Goal: Navigation & Orientation: Find specific page/section

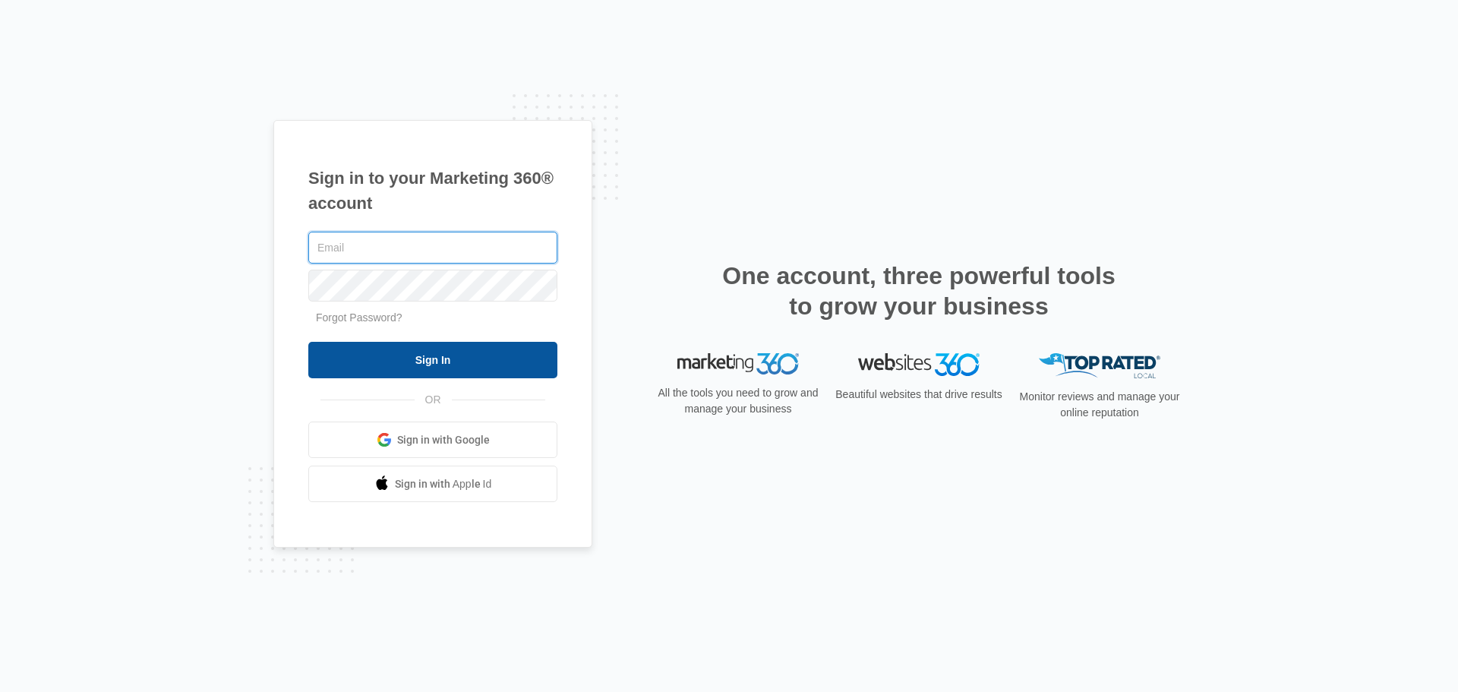
type input "[PERSON_NAME][EMAIL_ADDRESS][DOMAIN_NAME]"
click at [445, 359] on input "Sign In" at bounding box center [432, 360] width 249 height 36
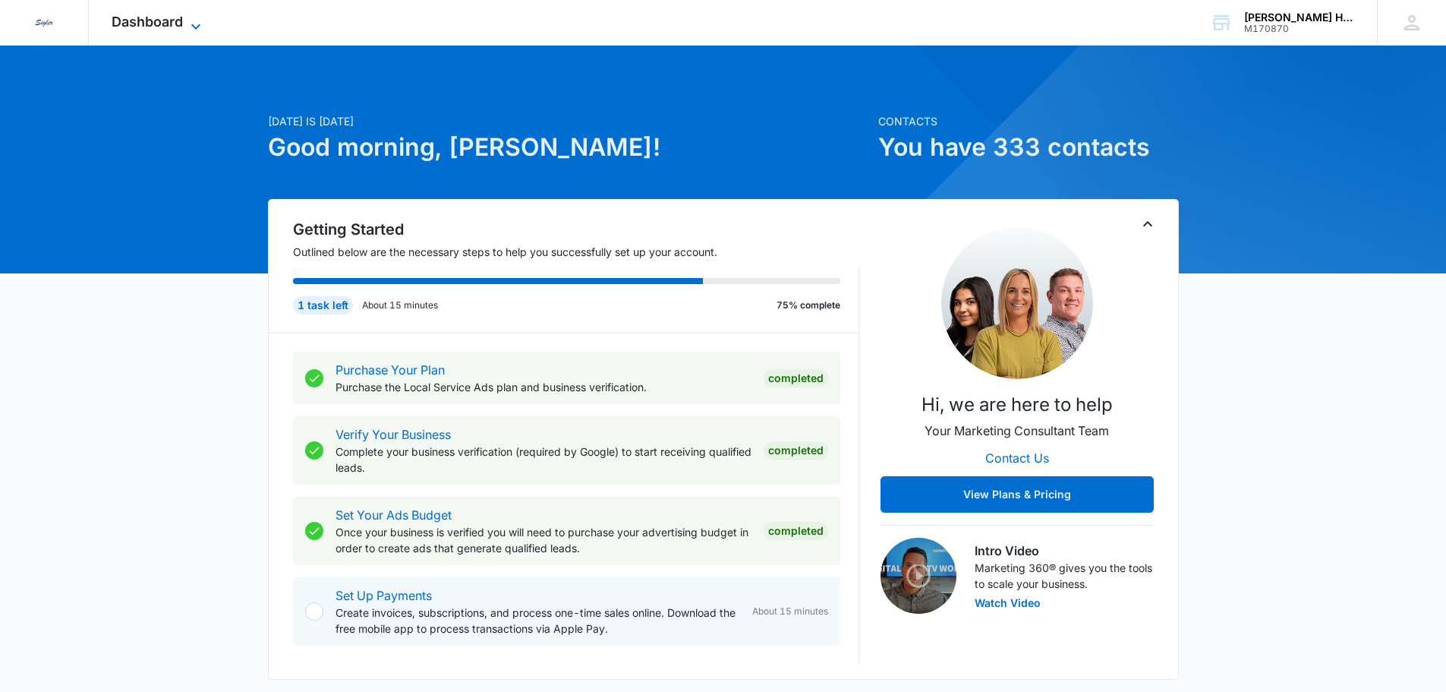
click at [188, 20] on icon at bounding box center [196, 26] width 18 height 18
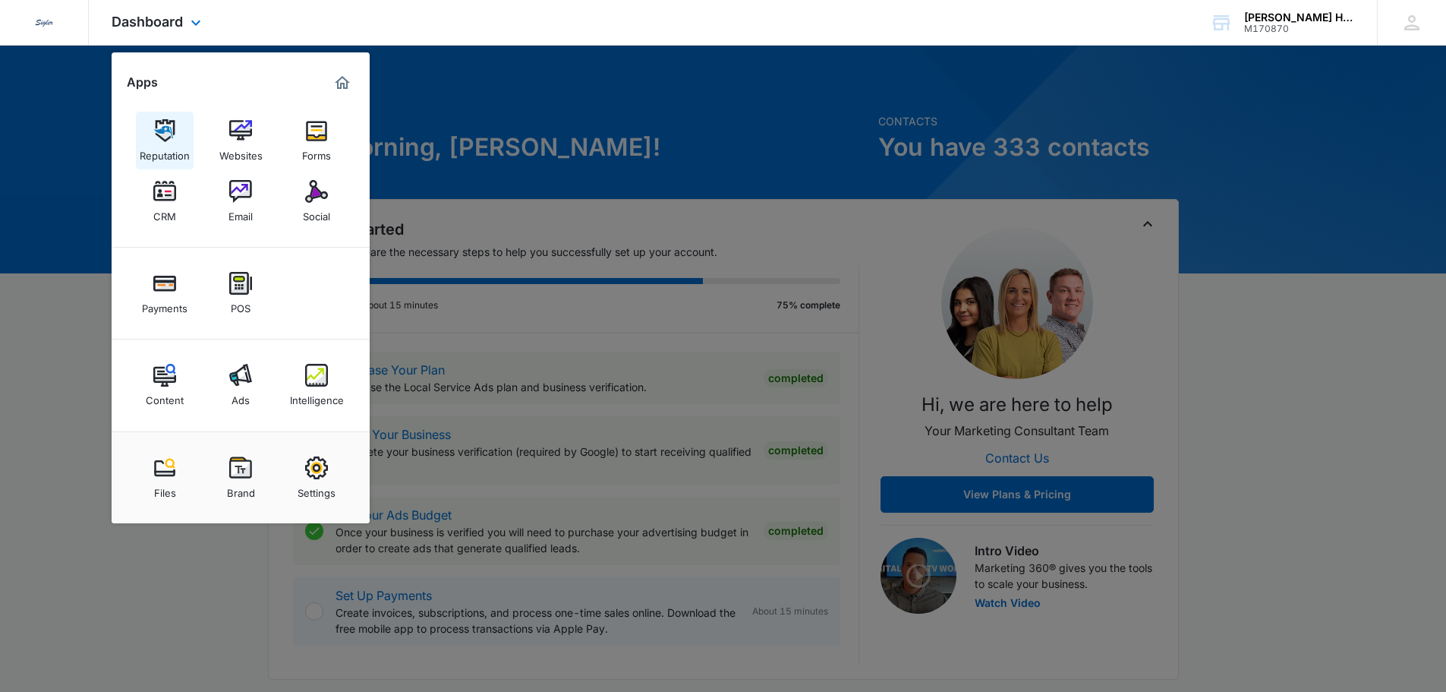
click at [162, 128] on img at bounding box center [164, 130] width 23 height 23
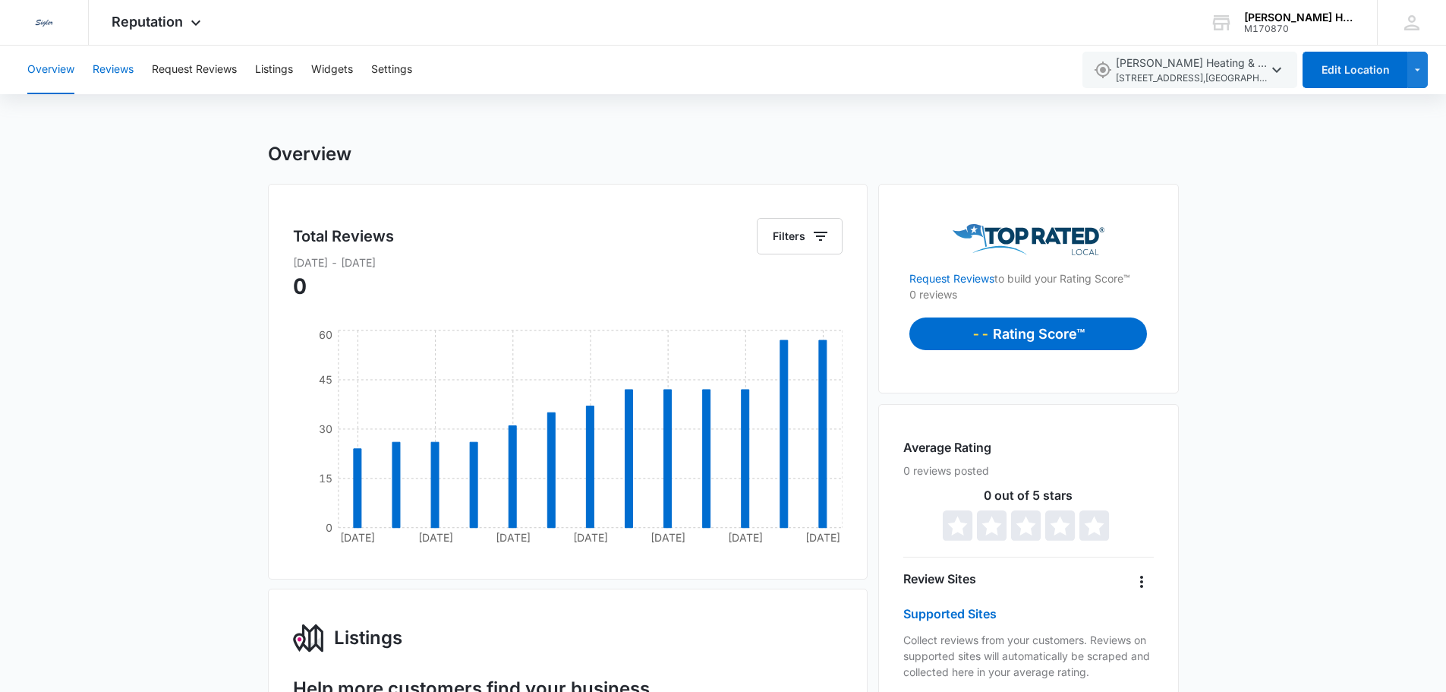
click at [118, 68] on button "Reviews" at bounding box center [113, 70] width 41 height 49
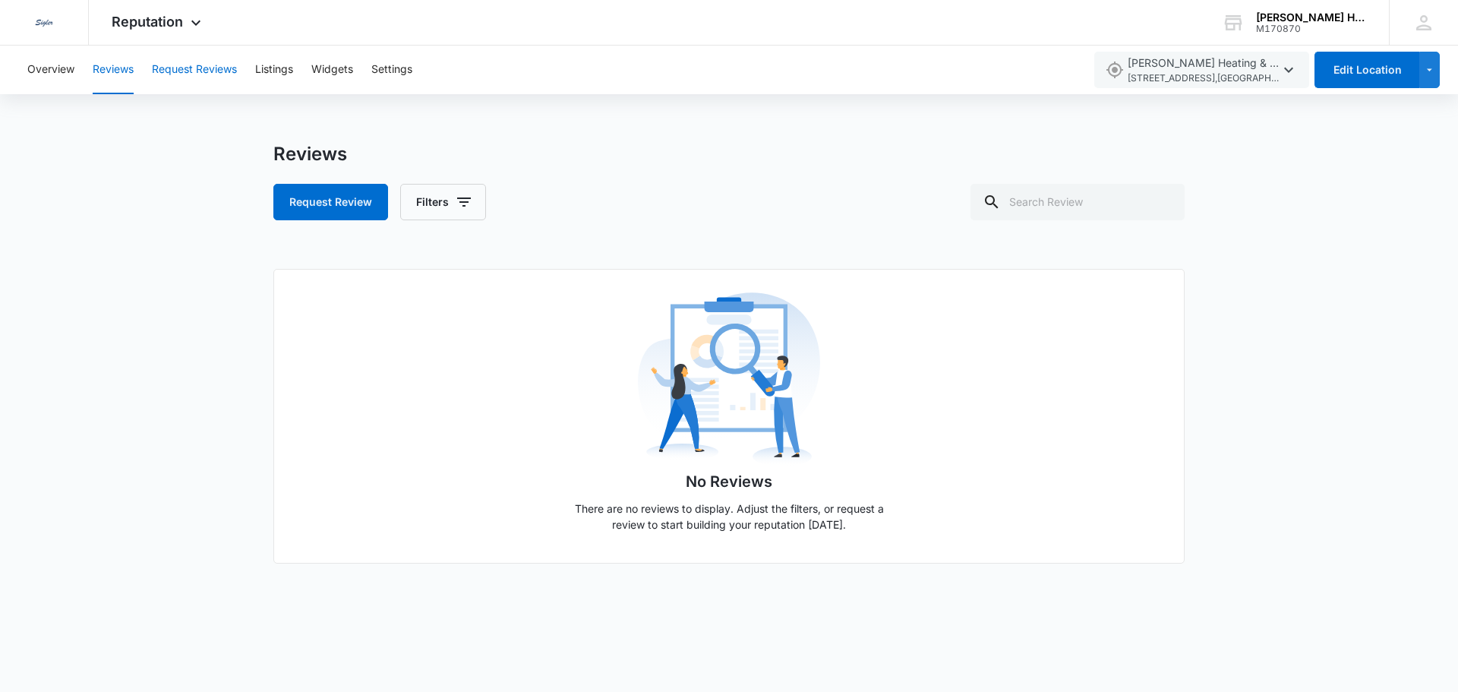
click at [208, 69] on button "Request Reviews" at bounding box center [194, 70] width 85 height 49
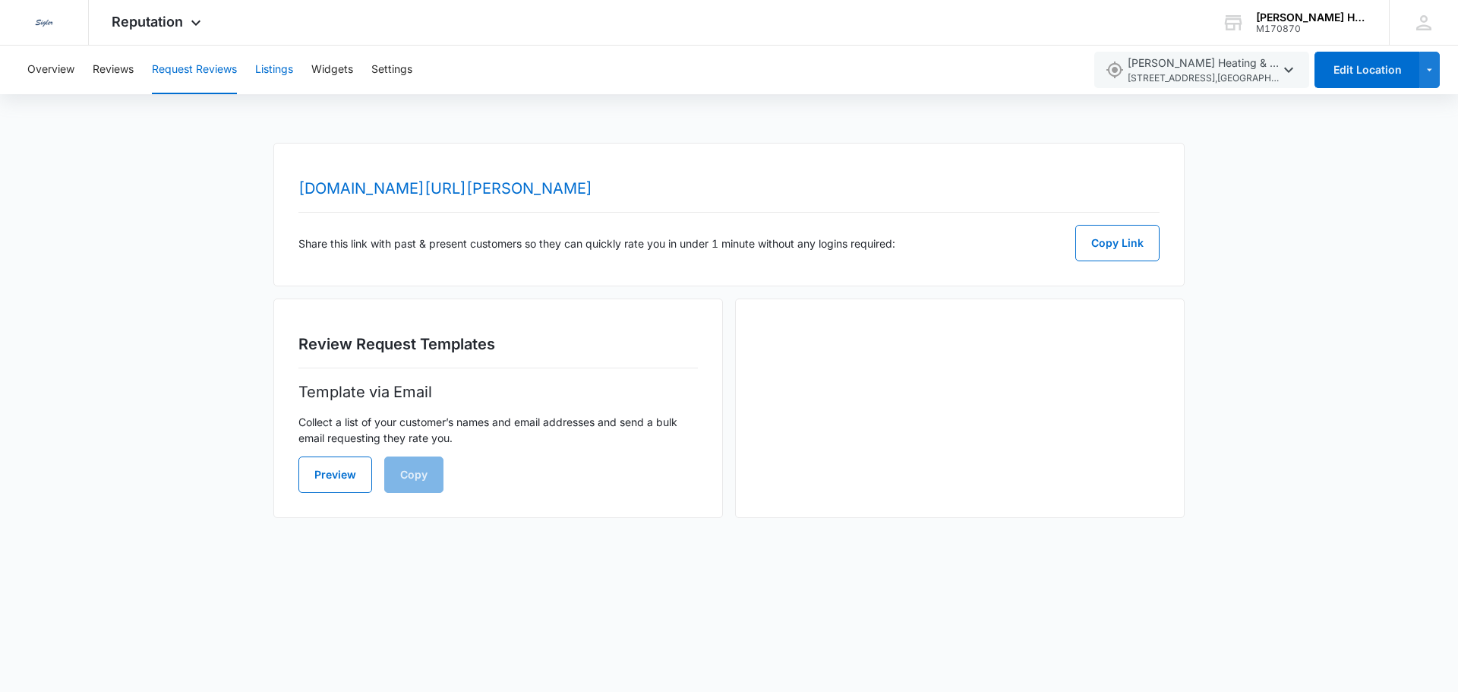
click at [276, 65] on button "Listings" at bounding box center [274, 70] width 38 height 49
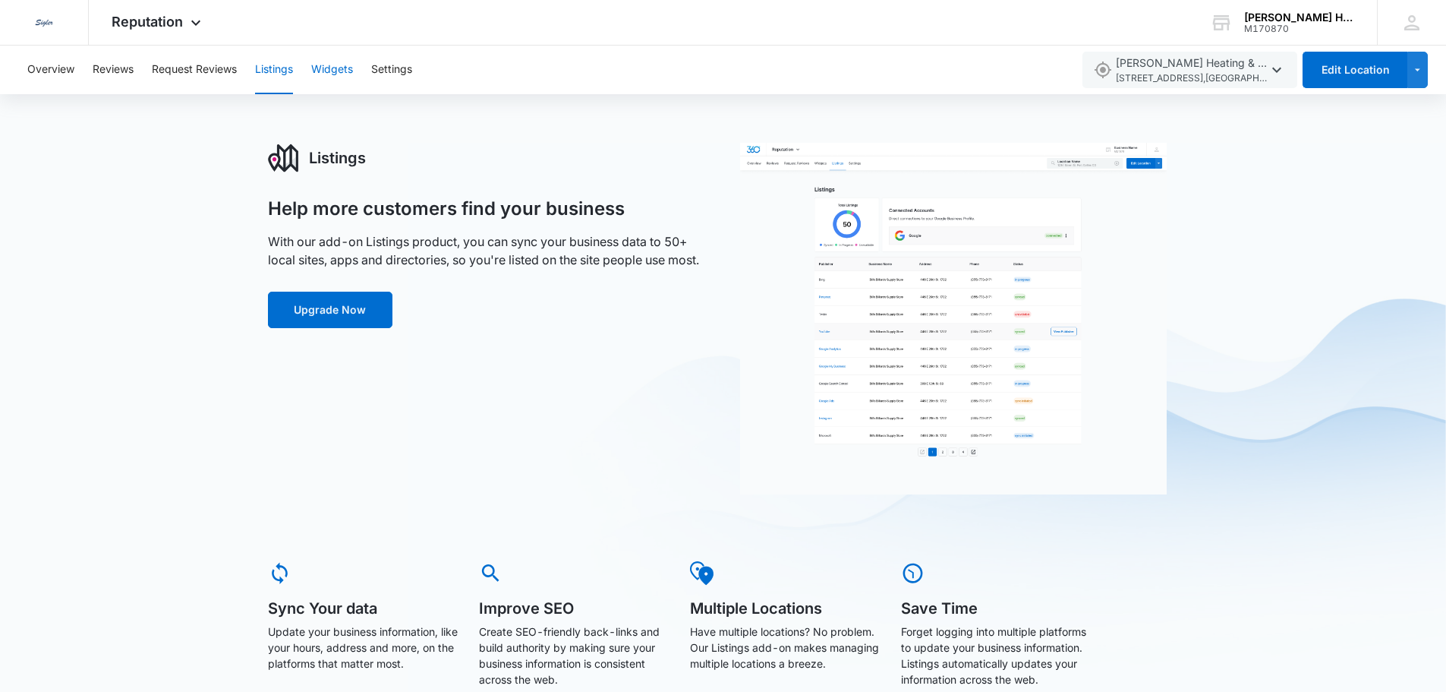
click at [322, 64] on button "Widgets" at bounding box center [332, 70] width 42 height 49
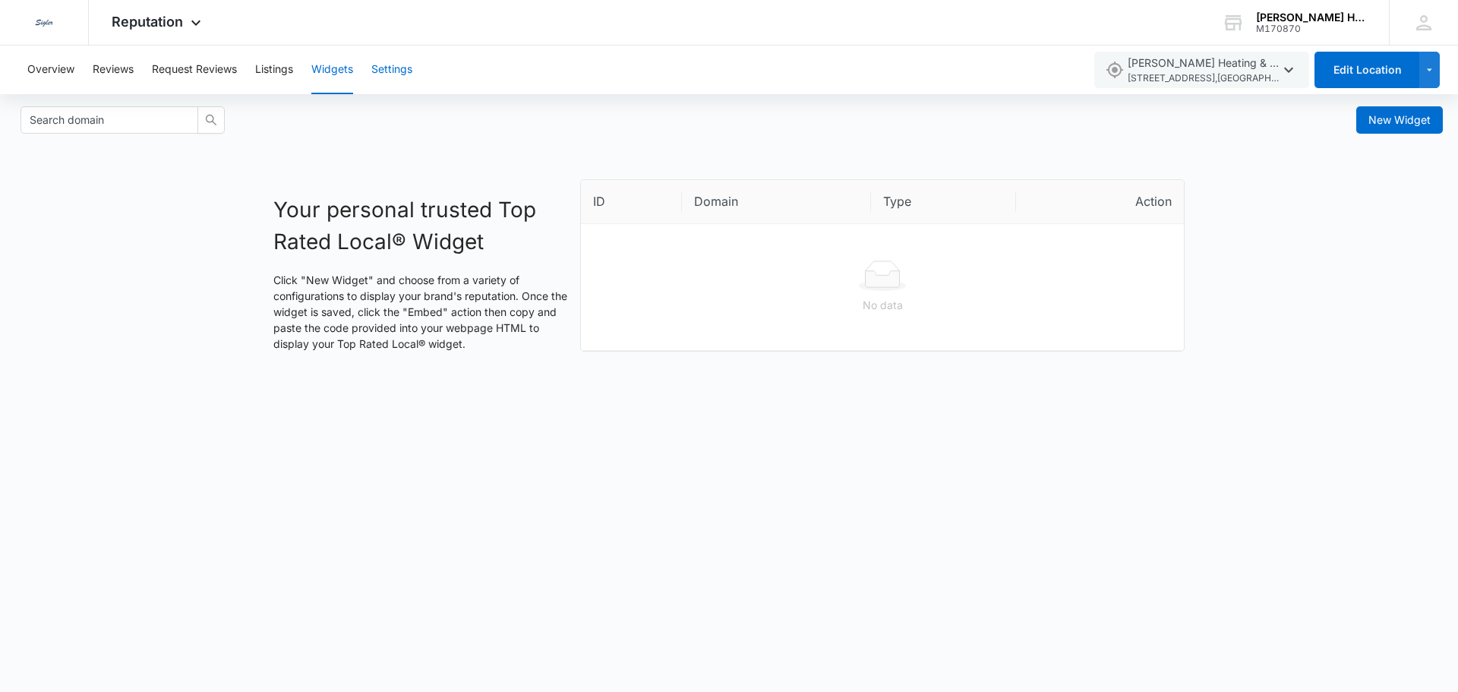
click at [392, 71] on button "Settings" at bounding box center [391, 70] width 41 height 49
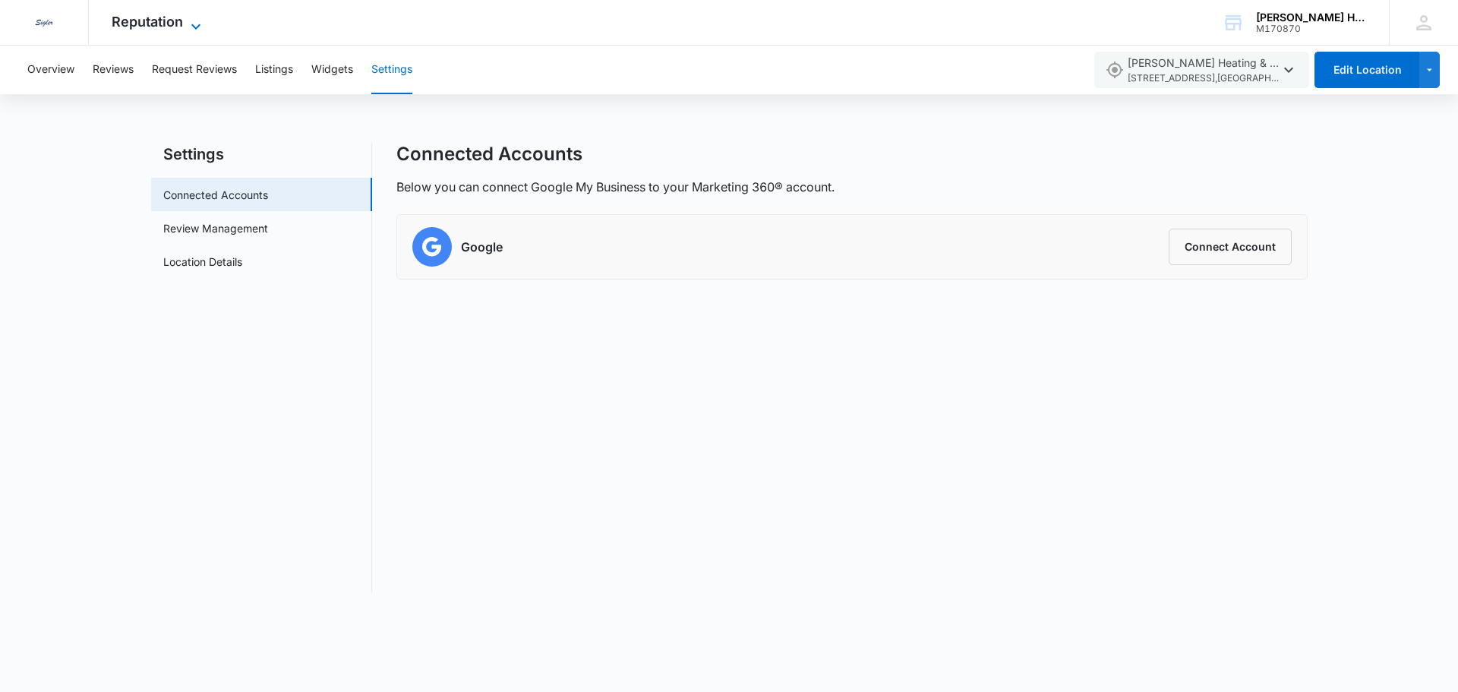
click at [163, 21] on span "Reputation" at bounding box center [147, 22] width 71 height 16
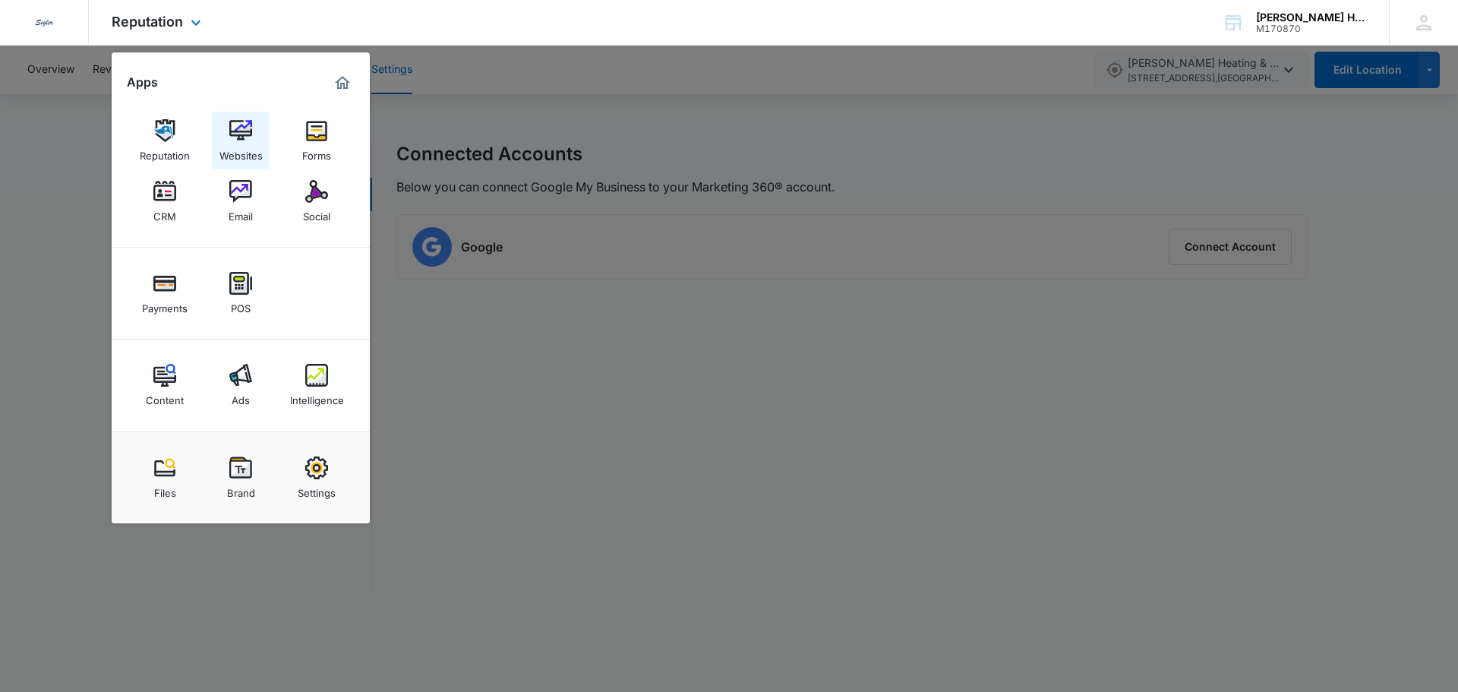
click at [246, 130] on img at bounding box center [240, 130] width 23 height 23
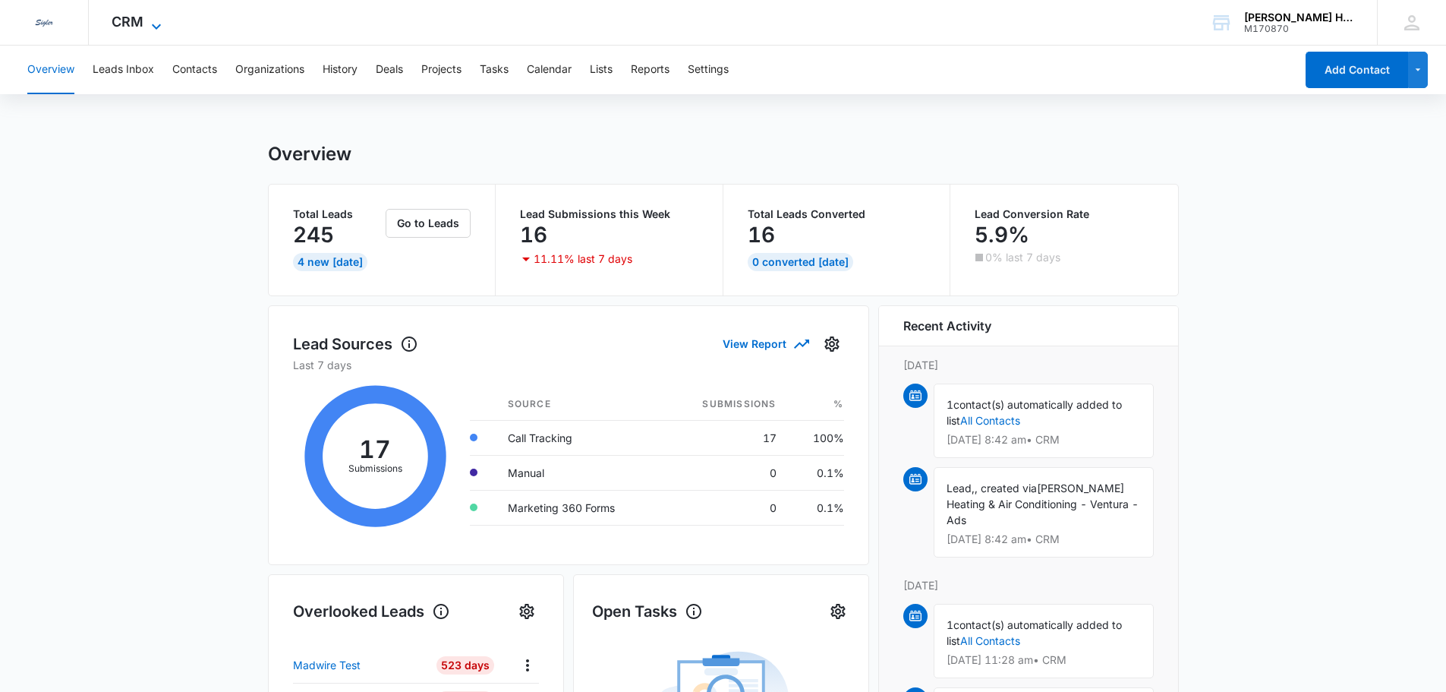
click at [137, 24] on span "CRM" at bounding box center [128, 22] width 32 height 16
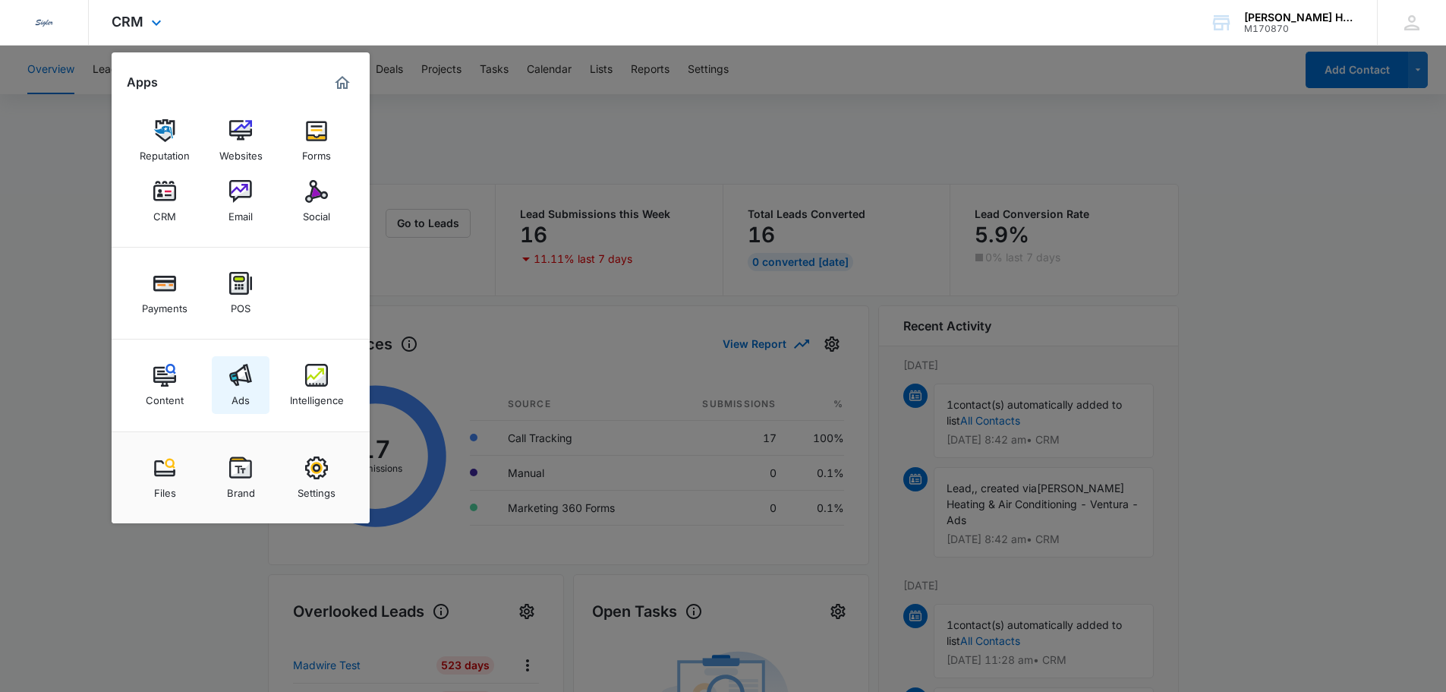
click at [237, 381] on img at bounding box center [240, 375] width 23 height 23
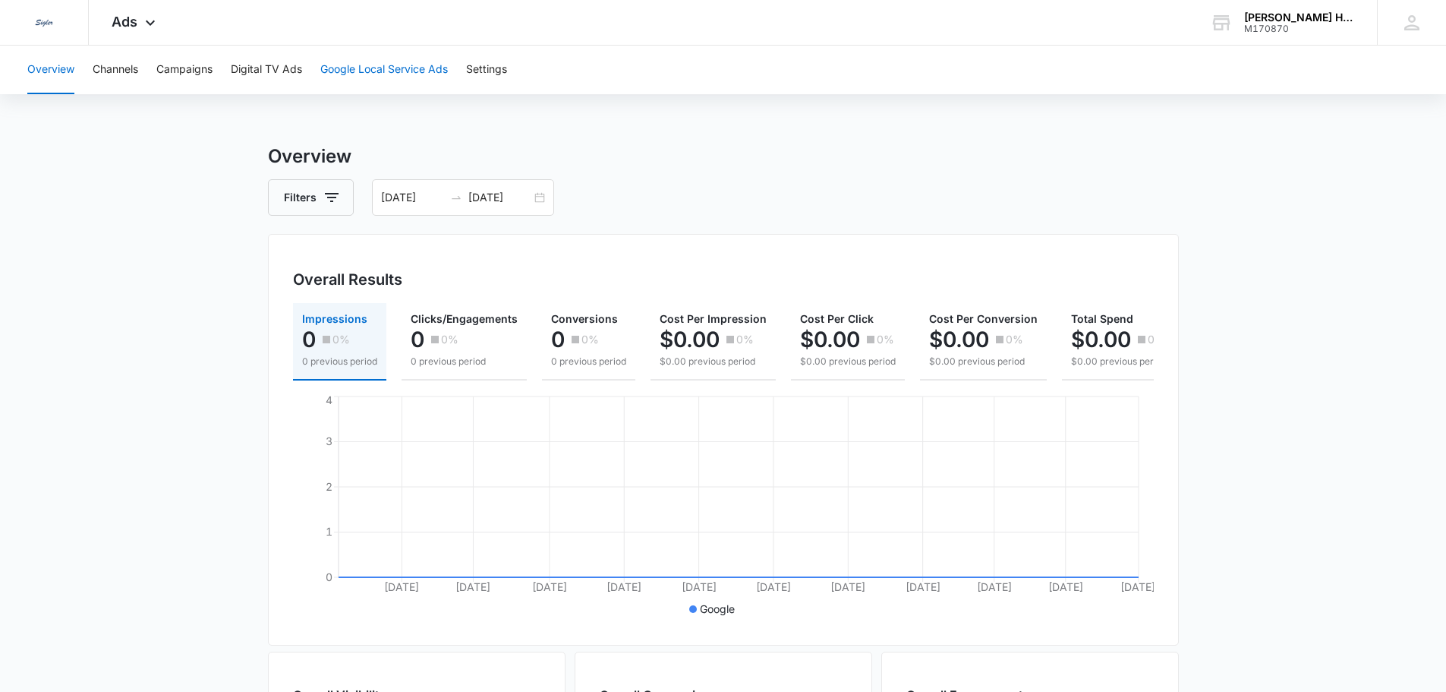
click at [412, 70] on button "Google Local Service Ads" at bounding box center [384, 70] width 128 height 49
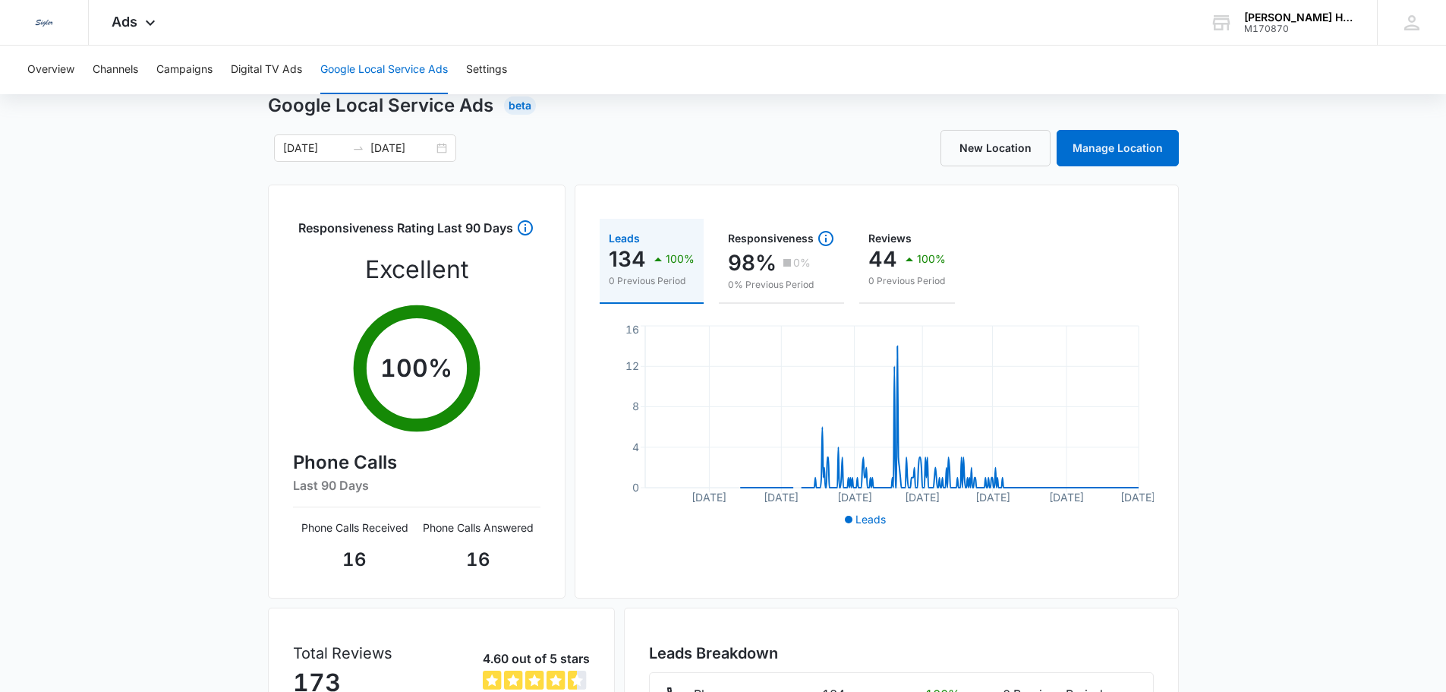
scroll to position [76, 0]
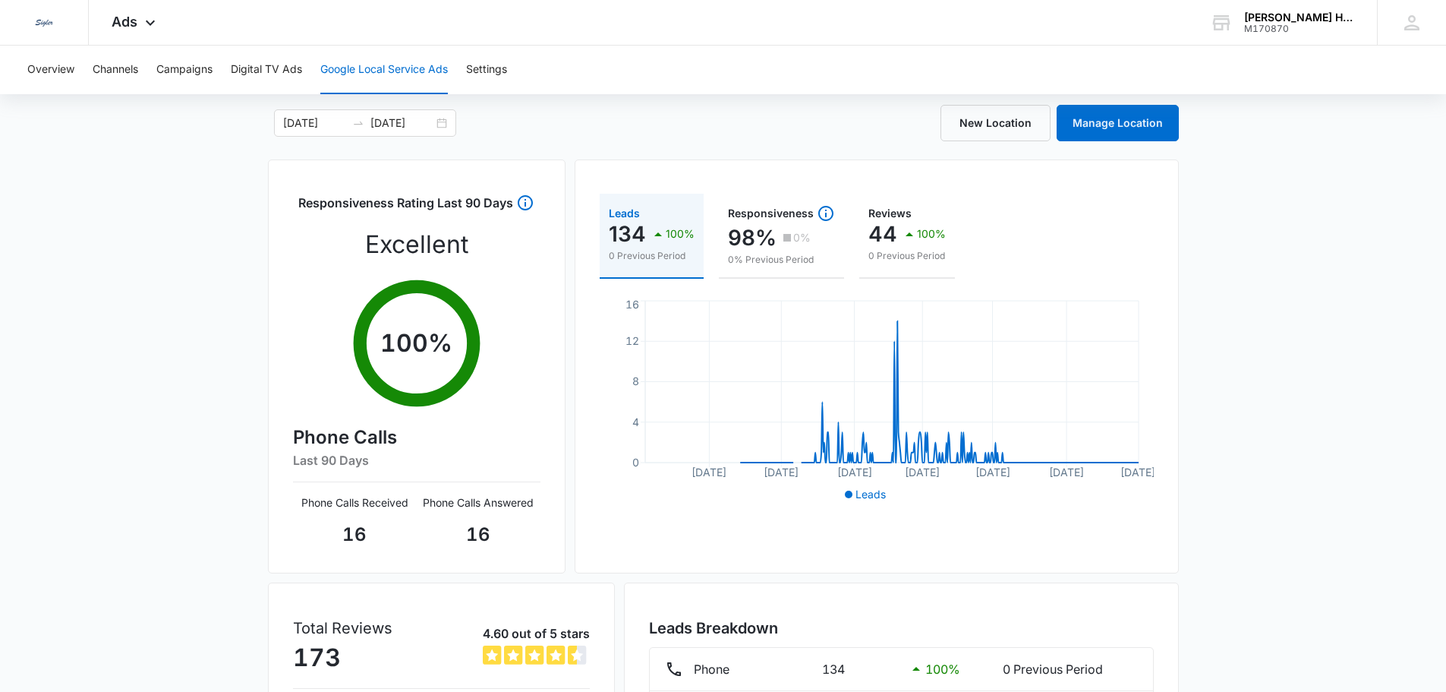
click at [131, 329] on div "Google Local Service Ads Beta 01/01/2024 05/08/2025 New Location Manage Locatio…" at bounding box center [723, 462] width 1446 height 790
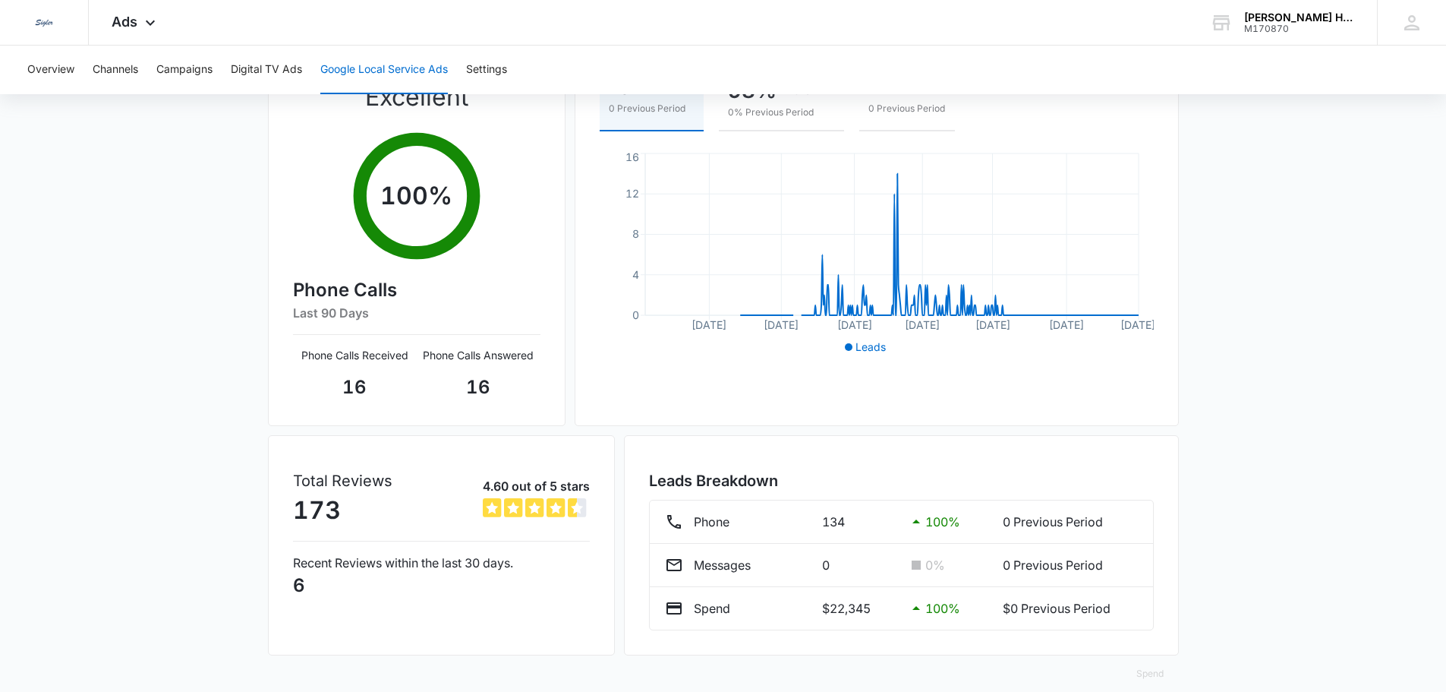
scroll to position [241, 0]
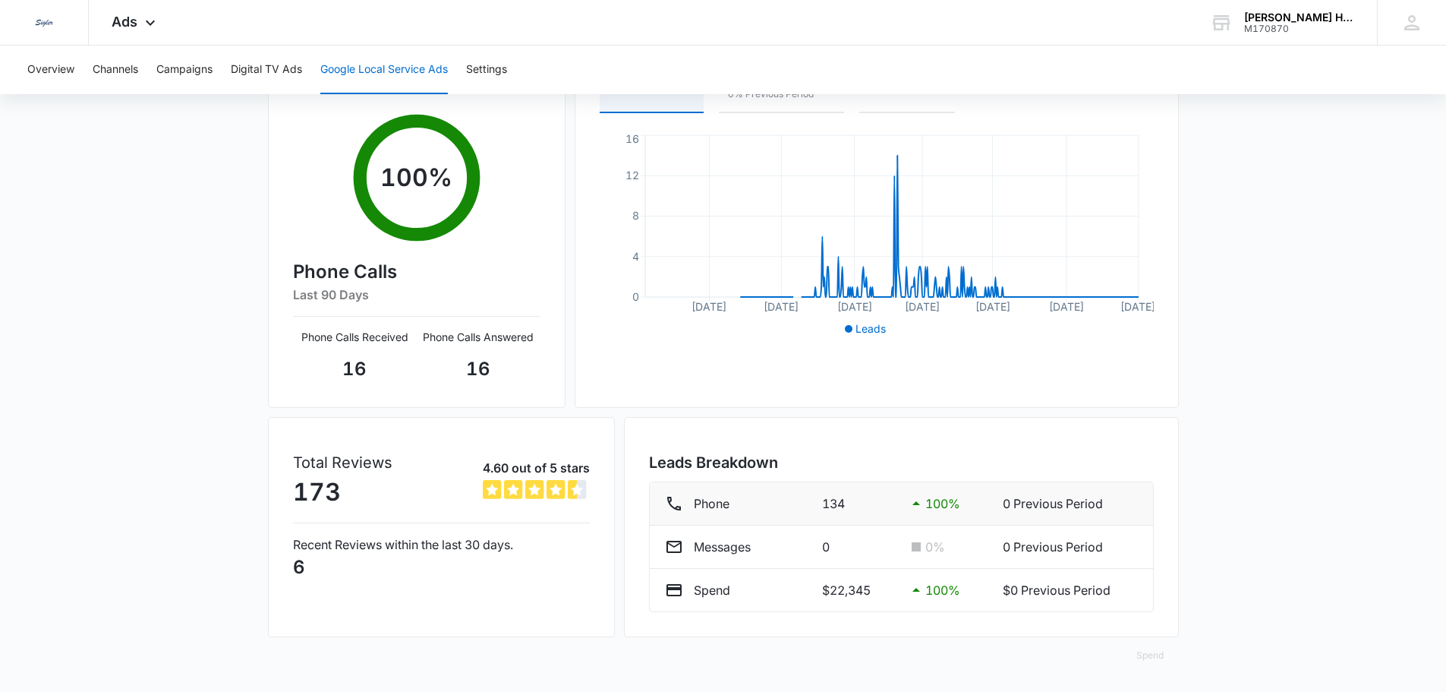
click at [1007, 504] on p "0 Previous Period" at bounding box center [1070, 503] width 135 height 18
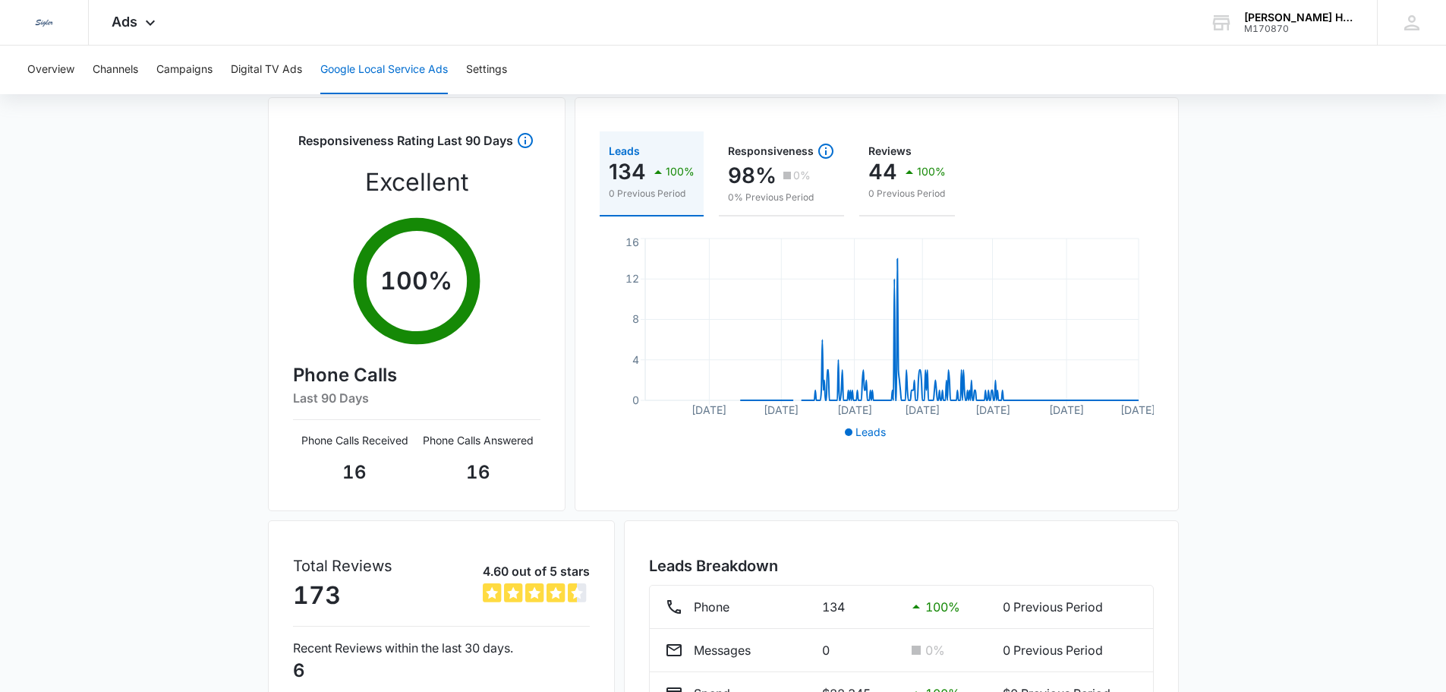
scroll to position [0, 0]
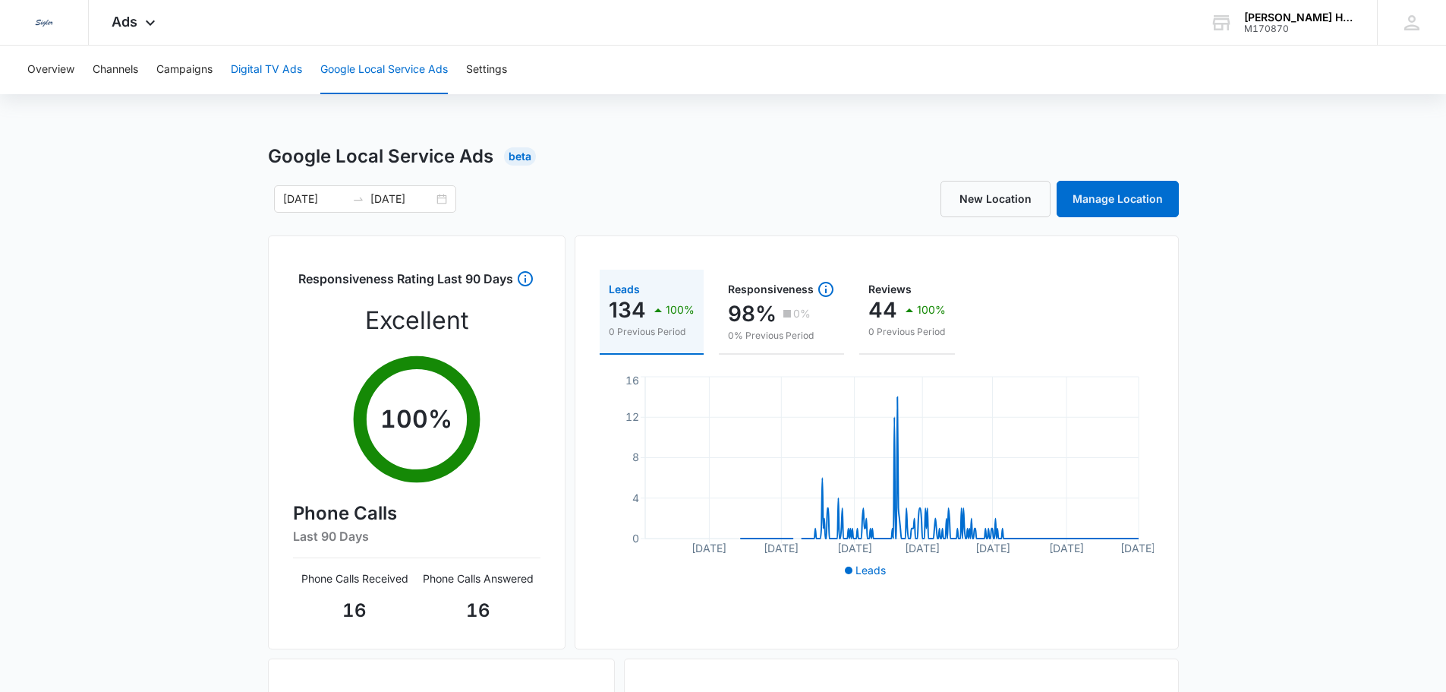
click at [261, 69] on button "Digital TV Ads" at bounding box center [266, 70] width 71 height 49
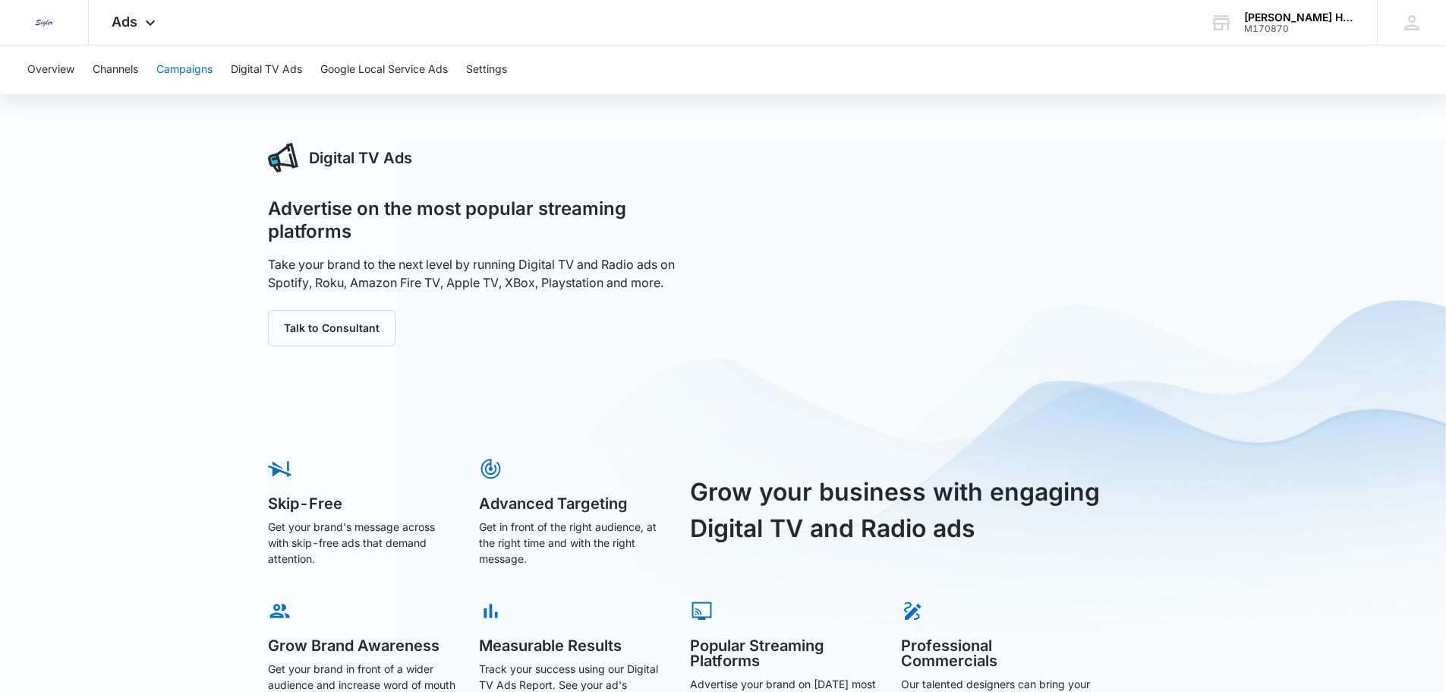
click at [169, 66] on button "Campaigns" at bounding box center [184, 70] width 56 height 49
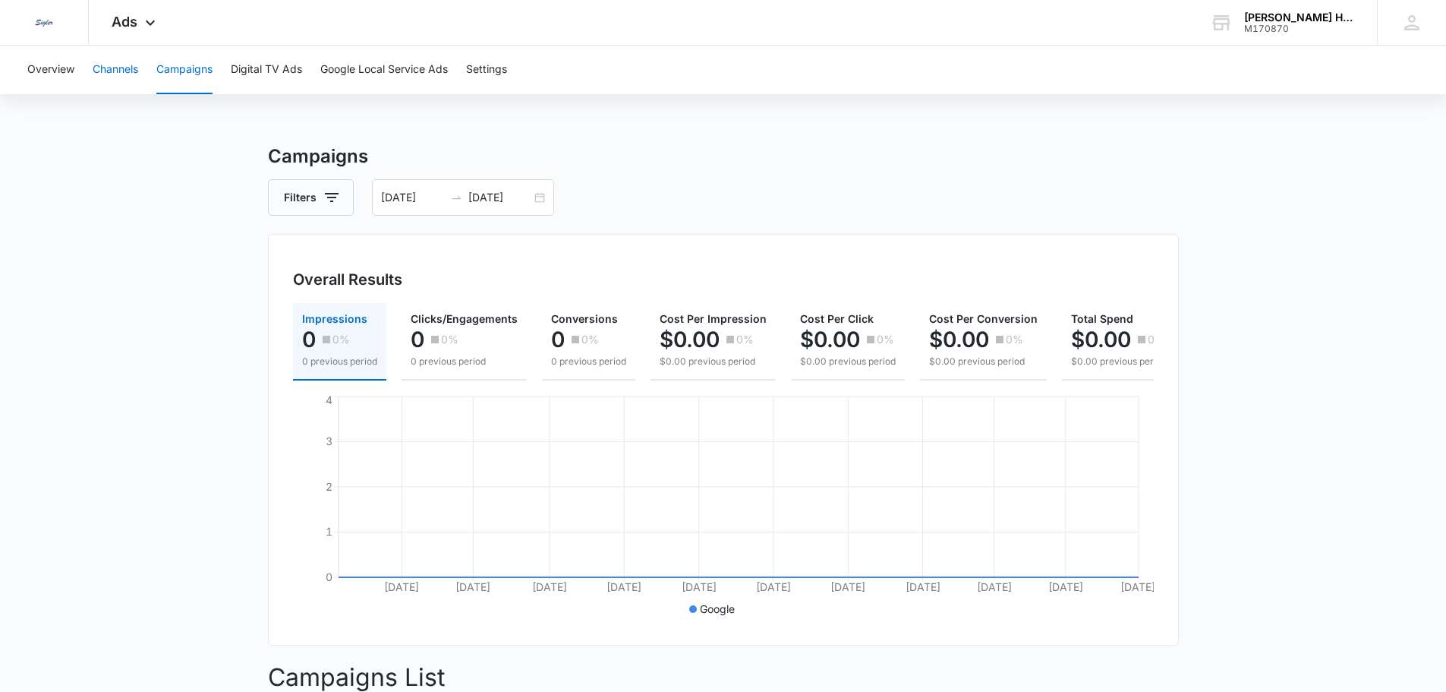
click at [120, 68] on button "Channels" at bounding box center [116, 70] width 46 height 49
click at [57, 70] on button "Overview" at bounding box center [50, 70] width 47 height 49
click at [147, 17] on icon at bounding box center [150, 26] width 18 height 18
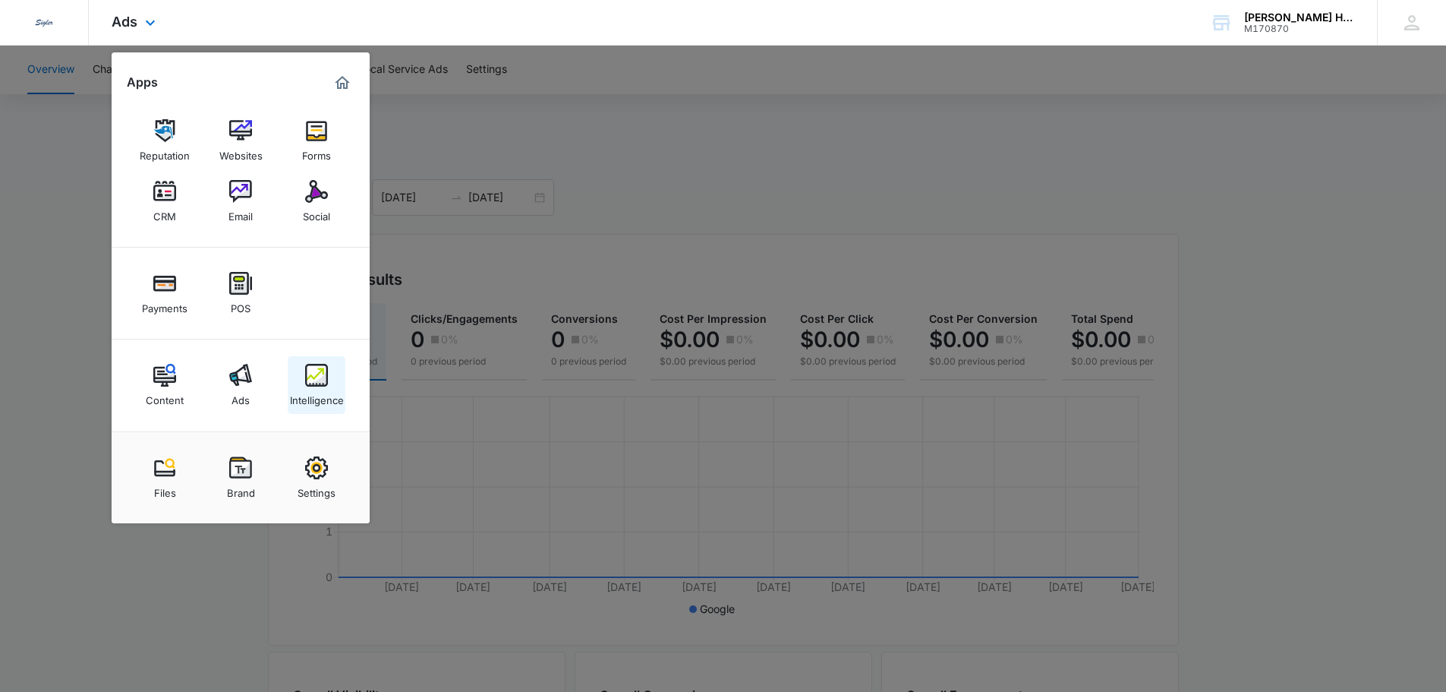
click at [323, 380] on img at bounding box center [316, 375] width 23 height 23
